Goal: Check status: Check status

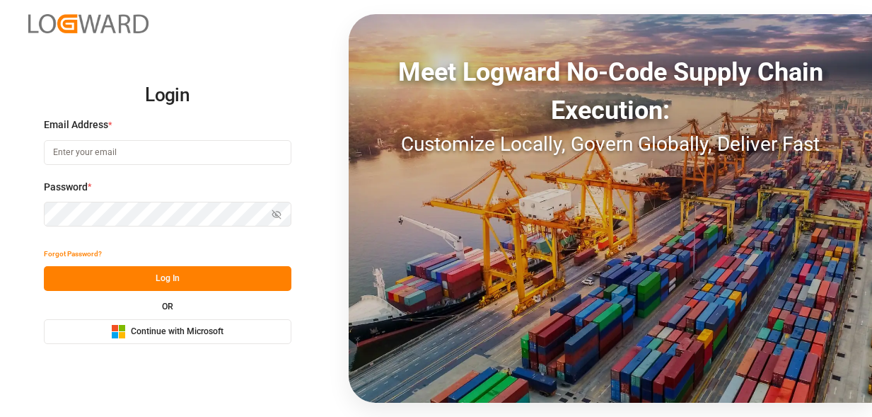
click at [152, 332] on span "Continue with Microsoft" at bounding box center [177, 331] width 93 height 13
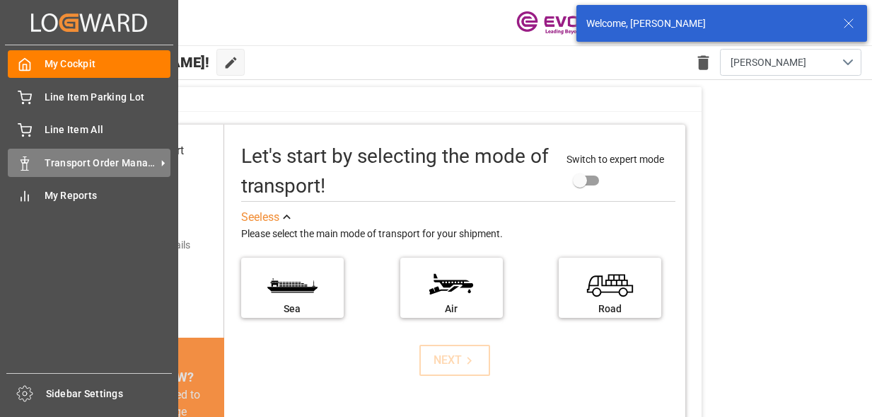
click at [28, 165] on icon at bounding box center [25, 163] width 14 height 14
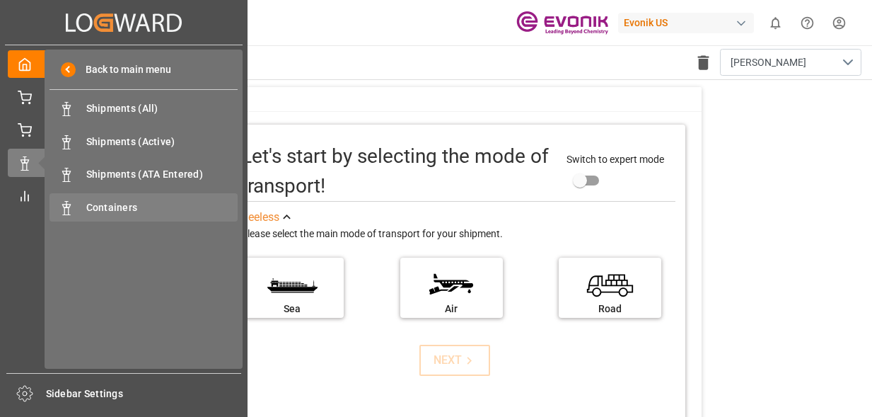
click at [115, 202] on span "Containers" at bounding box center [162, 207] width 152 height 15
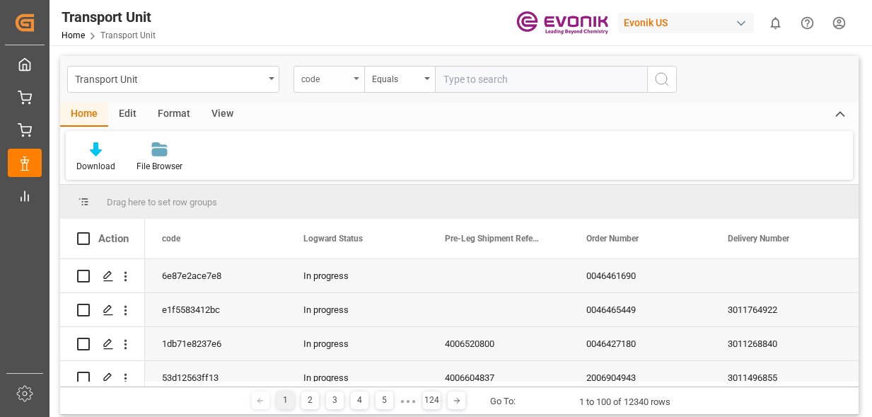
click at [347, 83] on div "code" at bounding box center [325, 77] width 48 height 16
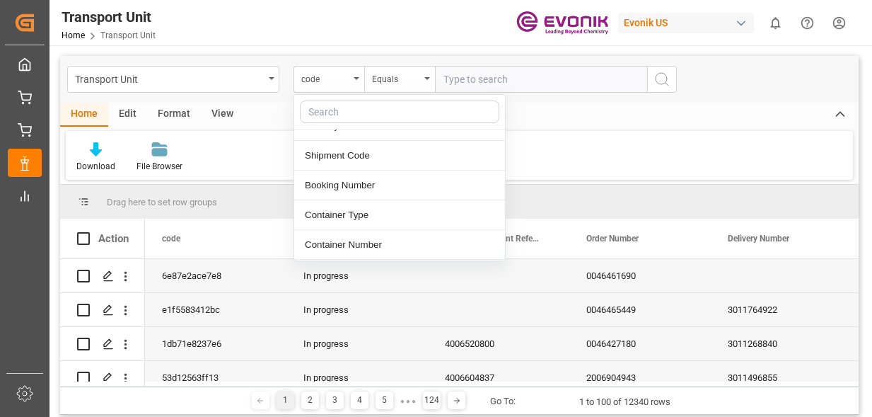
scroll to position [141, 0]
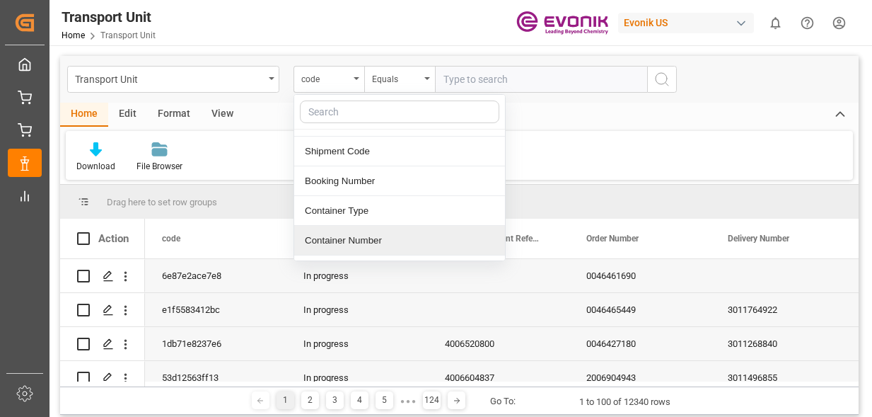
click at [325, 238] on div "Container Number" at bounding box center [399, 241] width 211 height 30
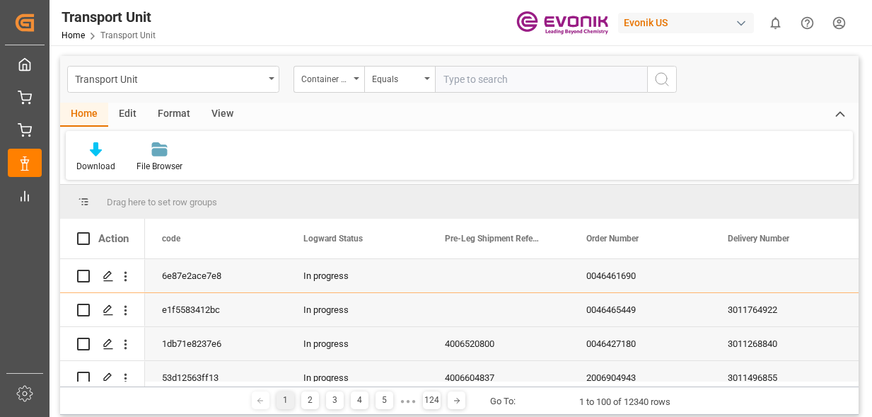
click at [509, 85] on input "text" at bounding box center [541, 79] width 212 height 27
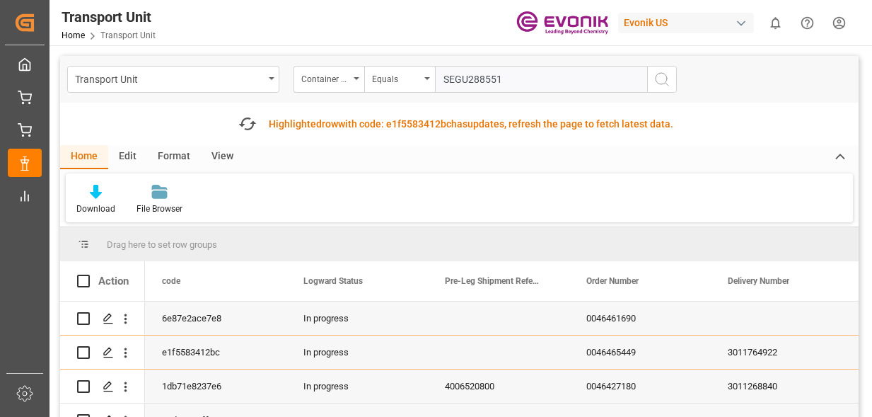
type input "SEGU2885518"
